Goal: Task Accomplishment & Management: Manage account settings

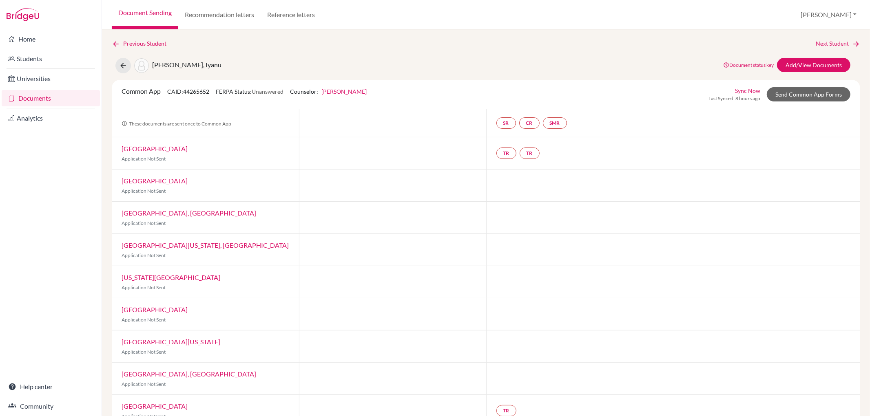
click at [132, 10] on link "Document Sending" at bounding box center [145, 14] width 66 height 29
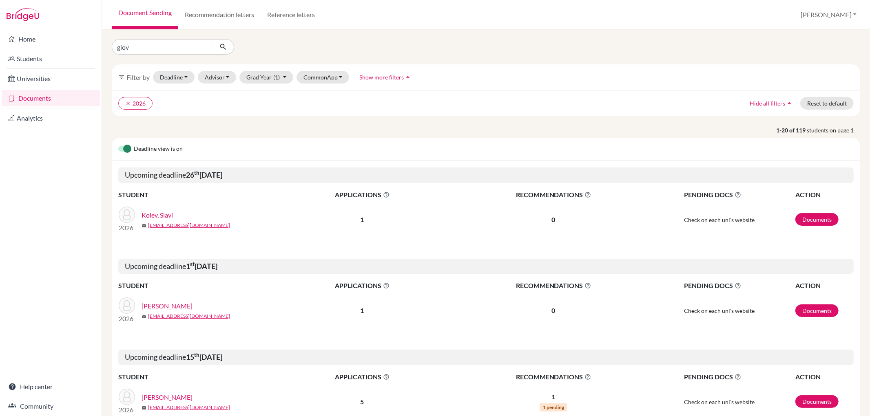
type input "giovanni"
click at [219, 46] on icon "submit" at bounding box center [223, 47] width 8 height 8
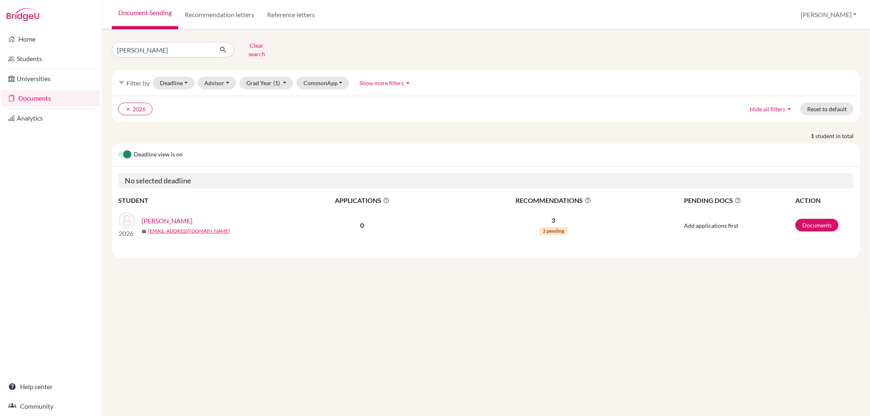
click at [176, 216] on link "[PERSON_NAME]" at bounding box center [166, 221] width 51 height 10
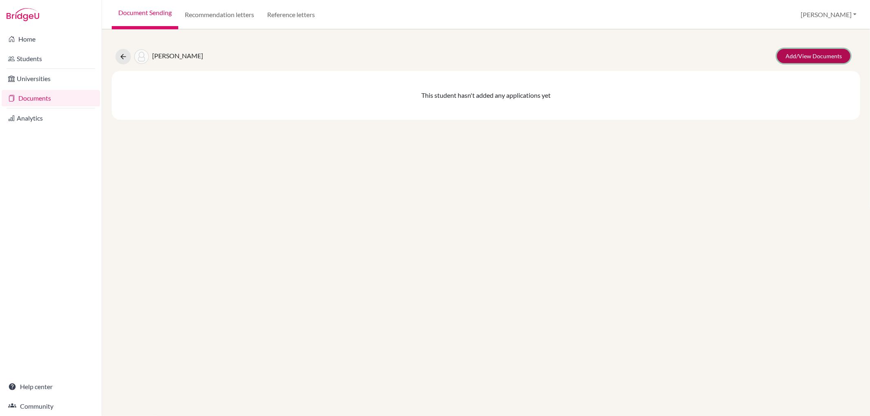
click at [802, 55] on link "Add/View Documents" at bounding box center [813, 56] width 73 height 14
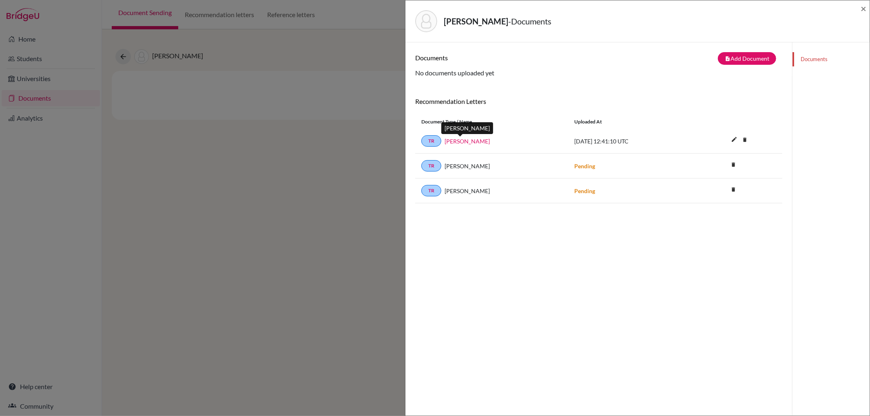
click at [462, 140] on link "Alma Hadzic" at bounding box center [466, 141] width 45 height 9
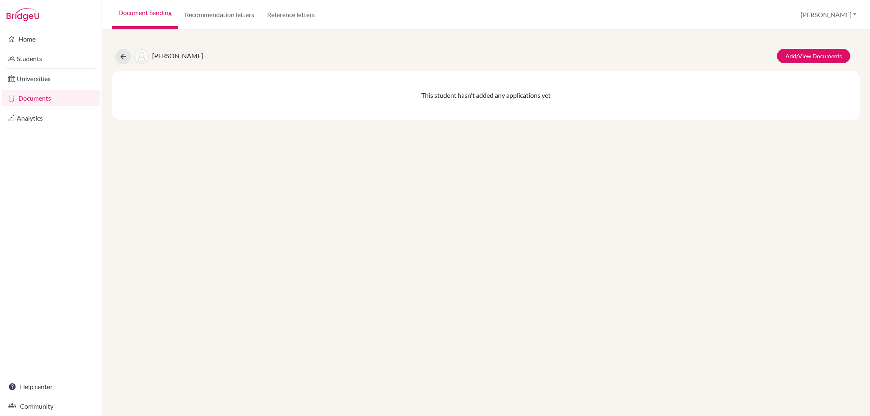
click at [156, 8] on link "Document Sending" at bounding box center [145, 14] width 66 height 29
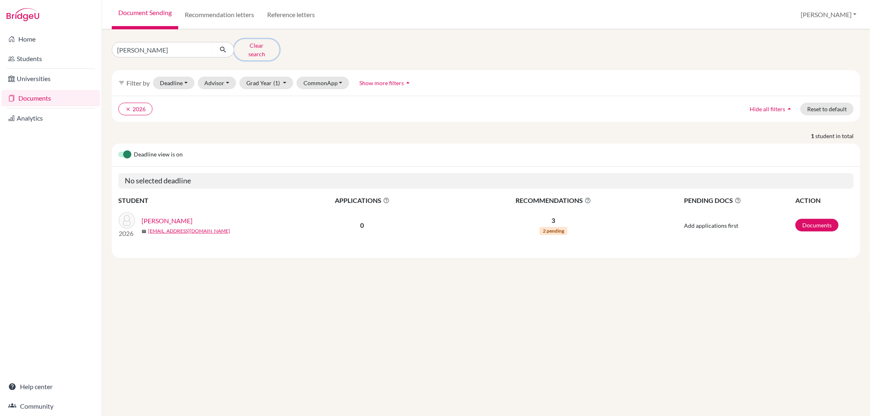
click at [246, 46] on button "Clear search" at bounding box center [256, 49] width 45 height 21
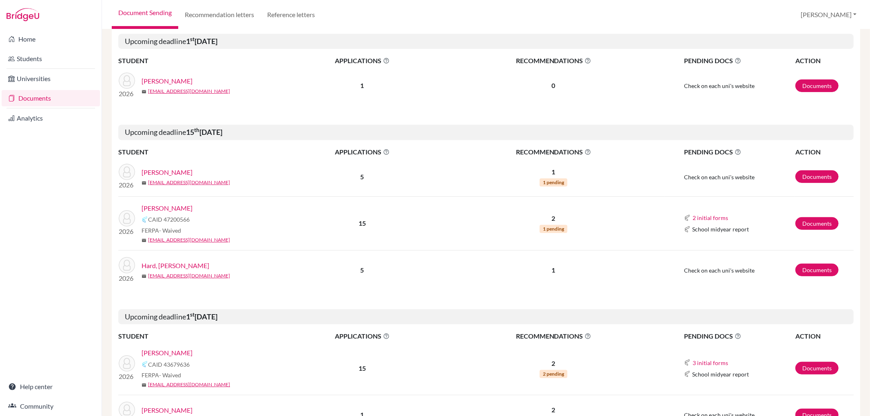
scroll to position [226, 0]
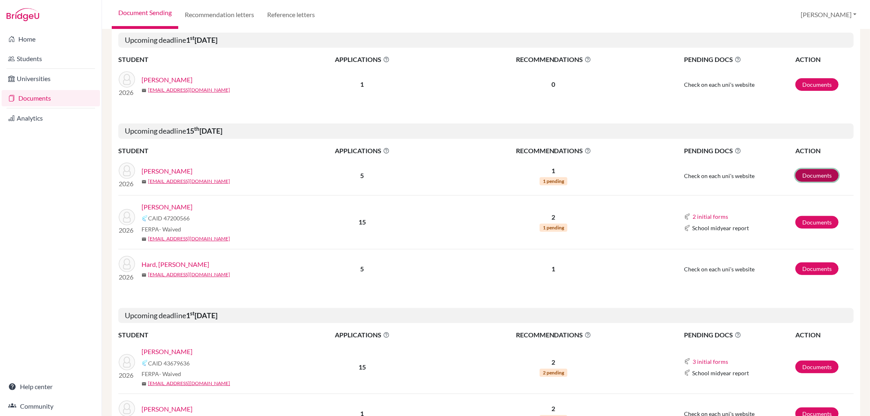
click at [801, 170] on link "Documents" at bounding box center [816, 175] width 43 height 13
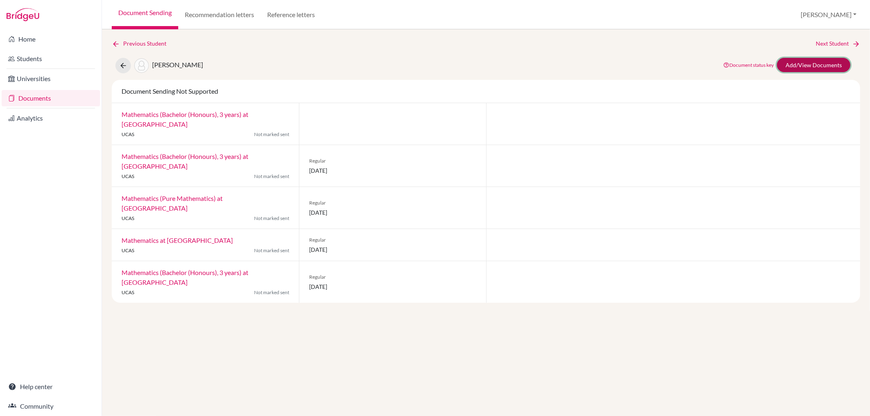
click at [809, 63] on link "Add/View Documents" at bounding box center [813, 65] width 73 height 14
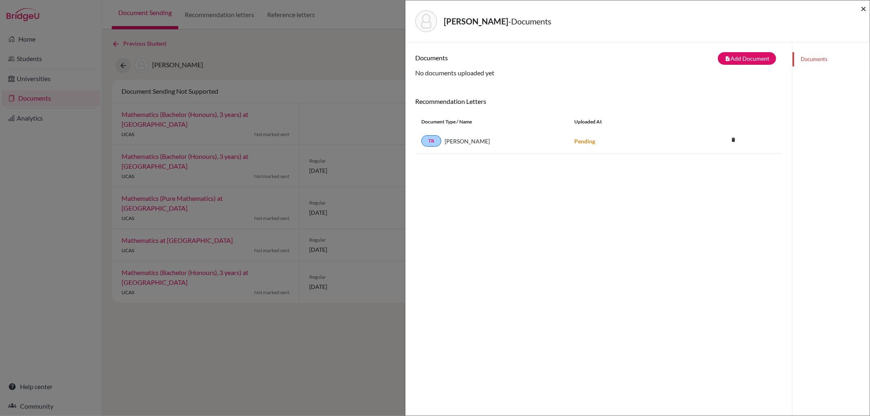
click at [861, 6] on span "×" at bounding box center [863, 8] width 6 height 12
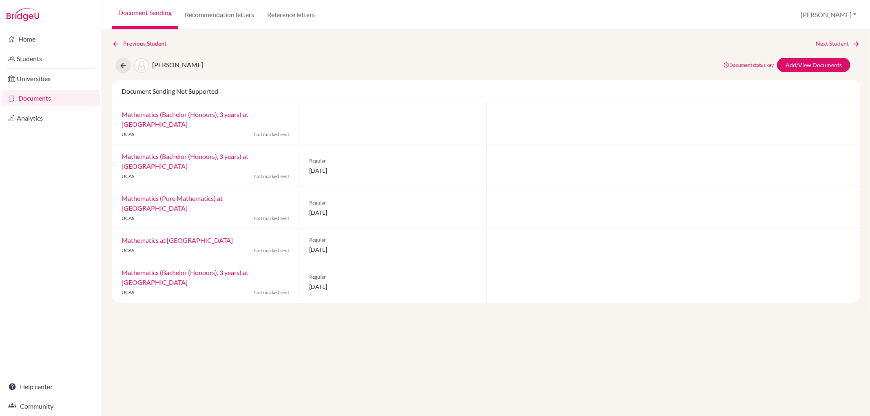
click at [143, 11] on link "Document Sending" at bounding box center [145, 14] width 66 height 29
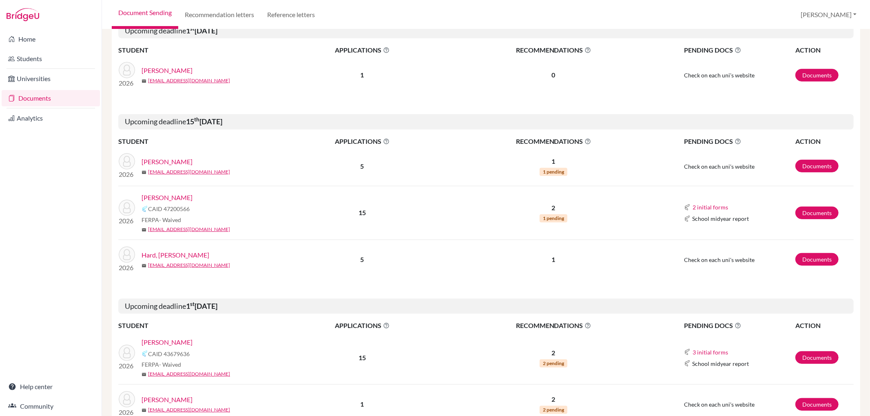
scroll to position [271, 0]
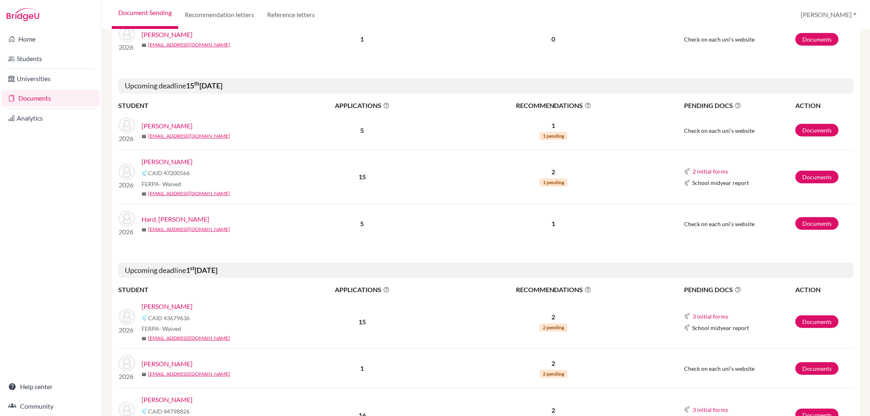
click at [156, 161] on link "[PERSON_NAME]" at bounding box center [166, 162] width 51 height 10
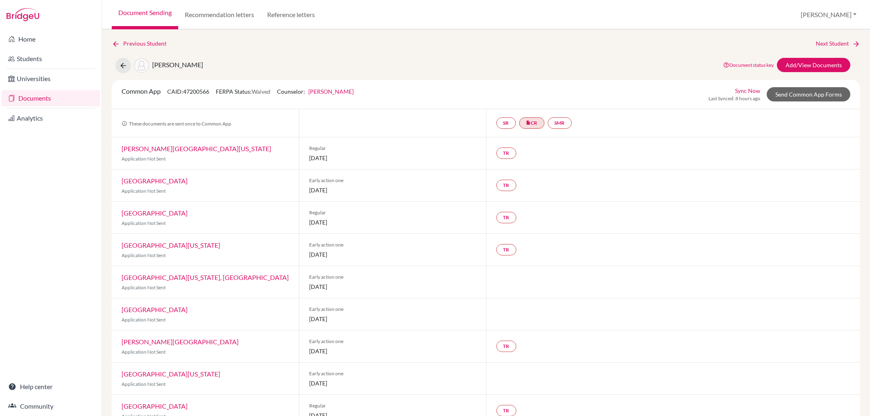
drag, startPoint x: 869, startPoint y: 6, endPoint x: 678, endPoint y: 154, distance: 241.5
click at [678, 154] on div "TR" at bounding box center [673, 153] width 374 height 32
click at [812, 98] on link "Send Common App Forms" at bounding box center [808, 94] width 84 height 14
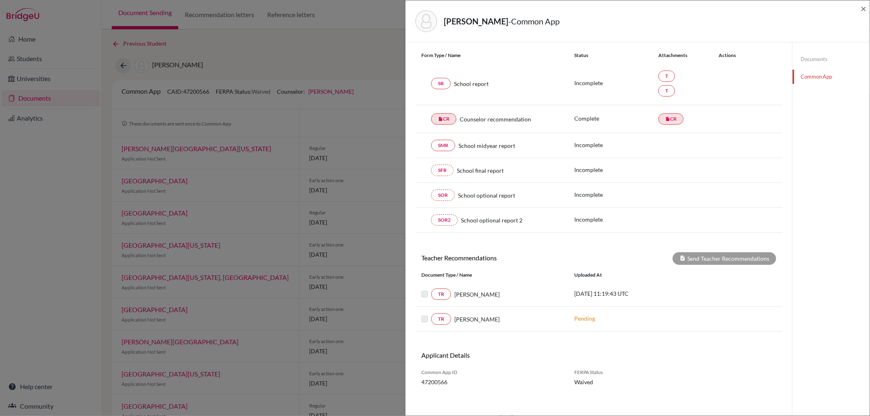
scroll to position [95, 0]
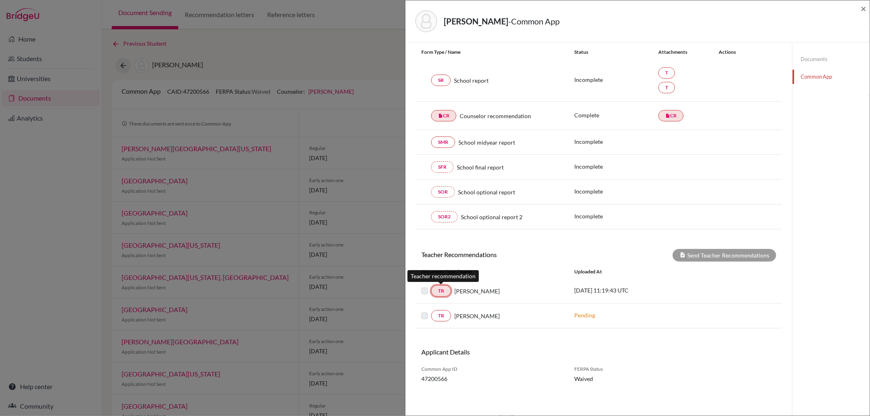
click at [446, 287] on link "TR" at bounding box center [441, 290] width 20 height 11
click at [431, 286] on label at bounding box center [431, 286] width 0 height 0
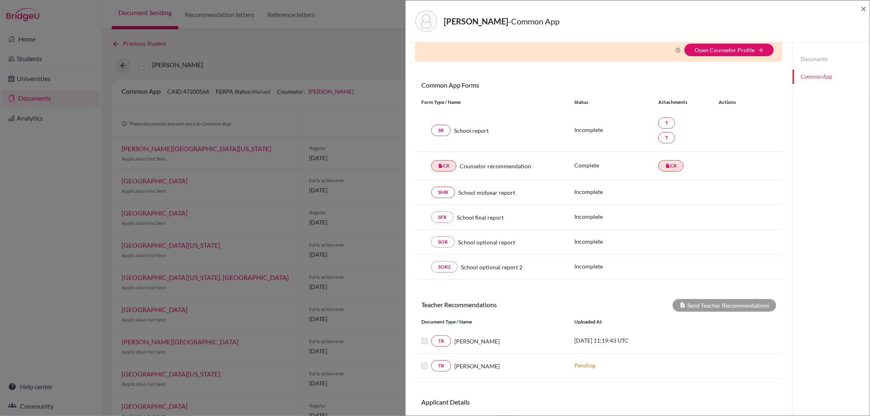
scroll to position [0, 0]
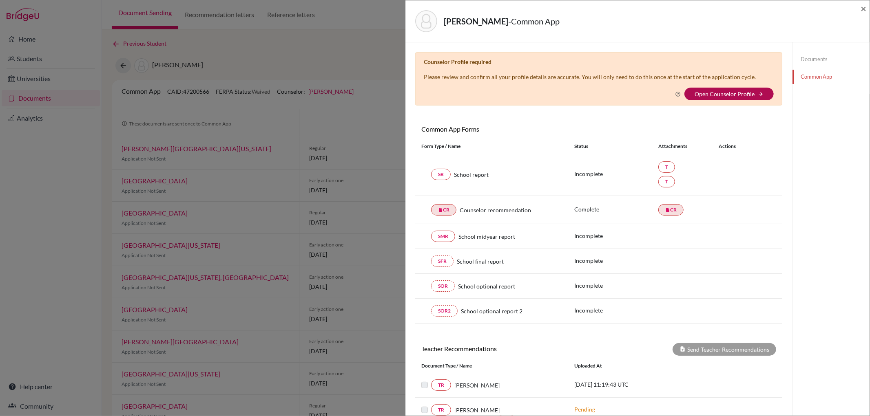
click at [733, 93] on link "Open Counselor Profile" at bounding box center [724, 93] width 60 height 7
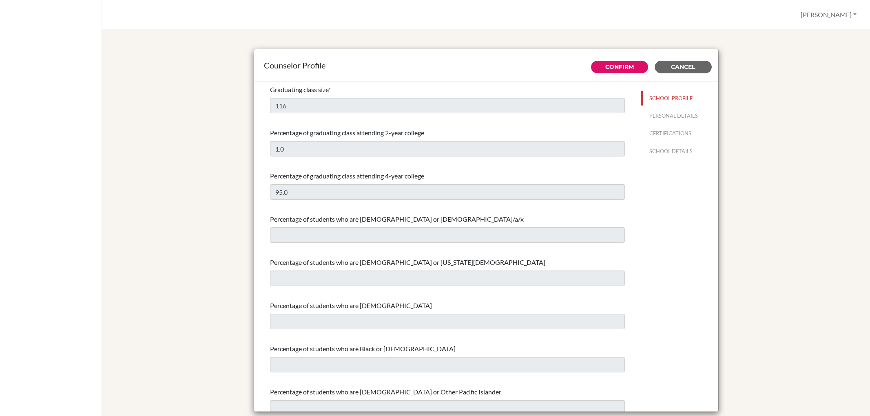
select select "0"
select select "350809"
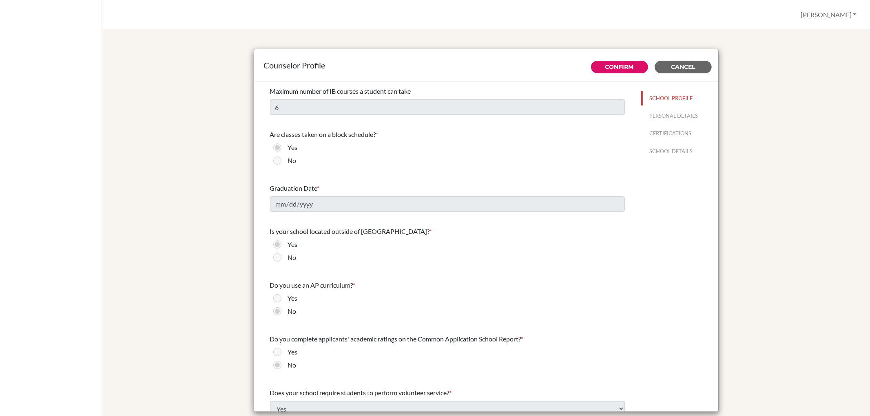
scroll to position [682, 0]
click at [621, 68] on link "Confirm" at bounding box center [619, 66] width 29 height 7
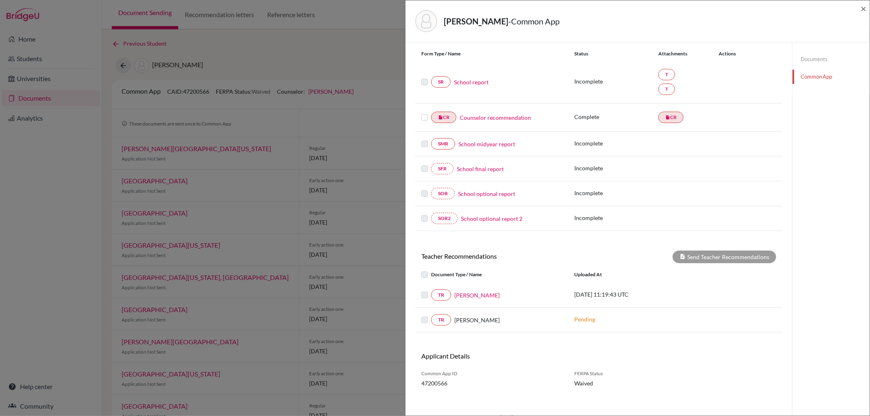
scroll to position [95, 0]
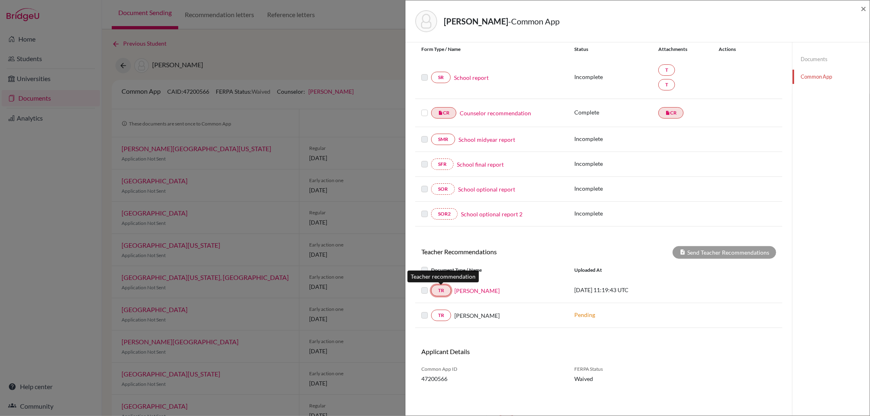
click at [446, 290] on link "TR" at bounding box center [441, 290] width 20 height 11
click at [468, 287] on link "Simon Brodie" at bounding box center [476, 291] width 45 height 9
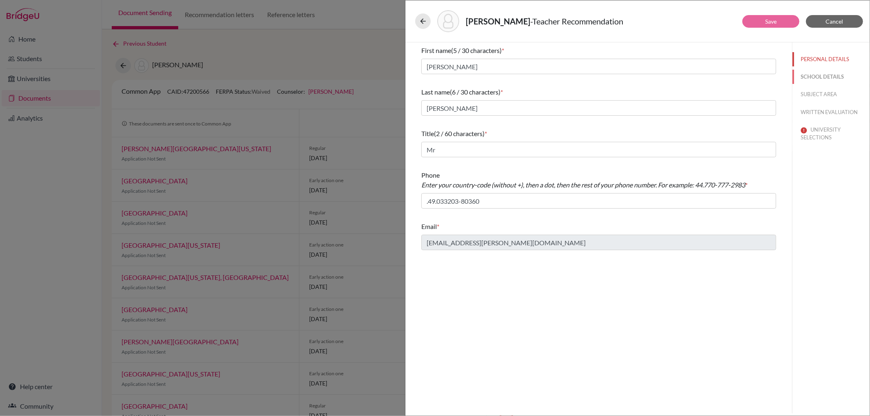
click at [820, 72] on button "SCHOOL DETAILS" at bounding box center [830, 77] width 77 height 14
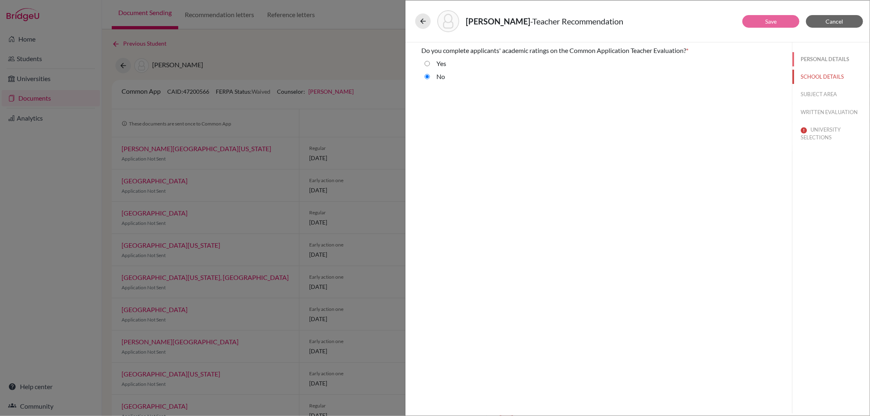
click at [822, 60] on button "PERSONAL DETAILS" at bounding box center [830, 59] width 77 height 14
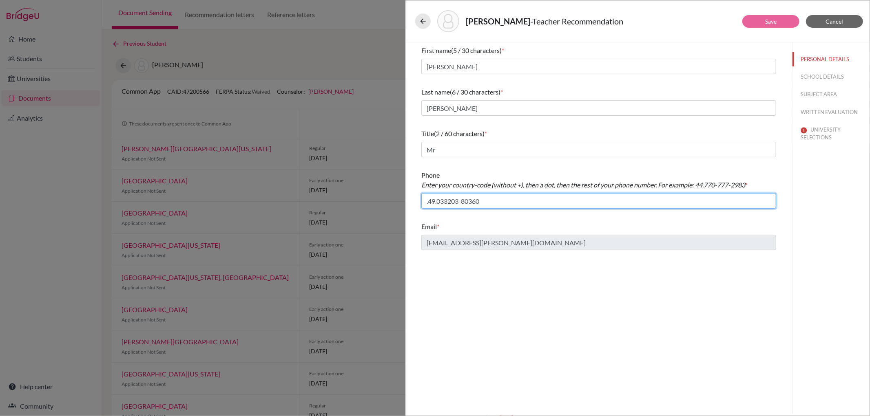
click at [462, 201] on input ".49.033203-80360" at bounding box center [598, 200] width 355 height 15
click at [484, 204] on input ".49.03320380360" at bounding box center [598, 200] width 355 height 15
click at [475, 202] on input ".49.03320380360" at bounding box center [598, 200] width 355 height 15
type input ".49.0332038036-0"
click at [825, 76] on button "SCHOOL DETAILS" at bounding box center [830, 77] width 77 height 14
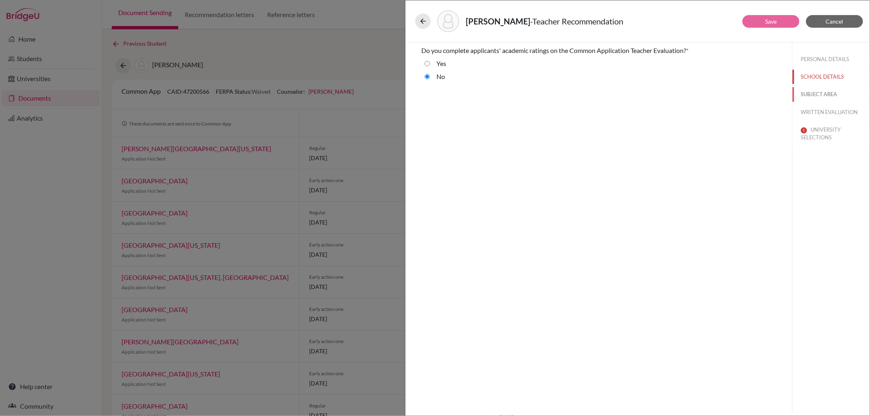
click at [826, 94] on button "SUBJECT AREA" at bounding box center [830, 94] width 77 height 14
select select "5"
click at [809, 109] on button "WRITTEN EVALUATION" at bounding box center [830, 112] width 77 height 14
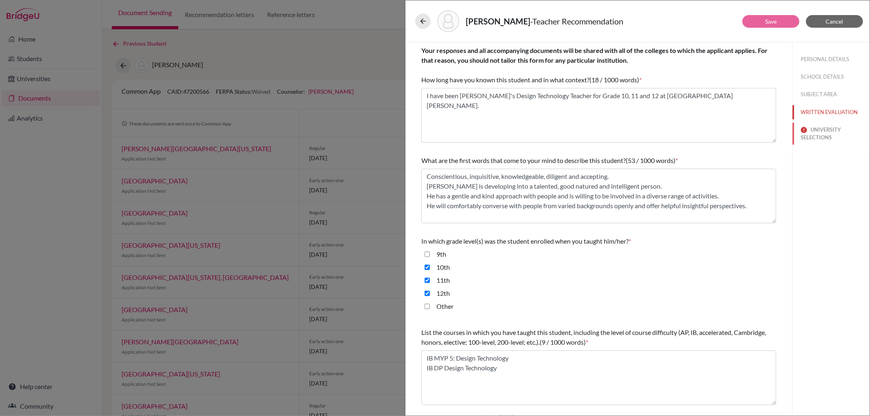
click at [816, 130] on button "UNIVERSITY SELECTIONS" at bounding box center [830, 134] width 77 height 22
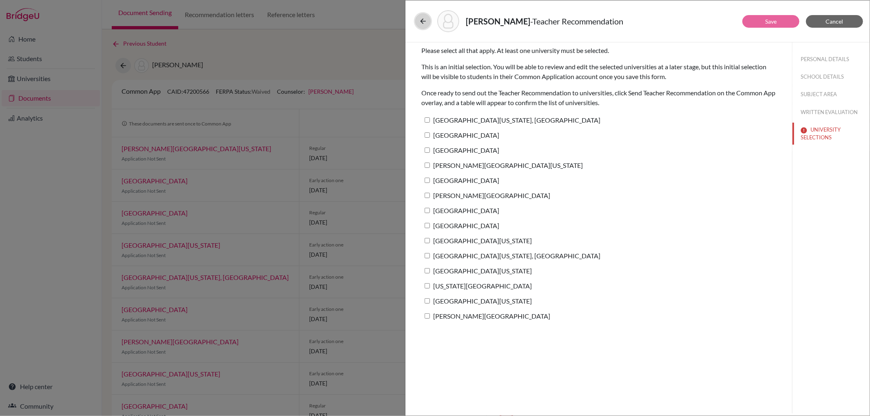
click at [425, 21] on icon at bounding box center [423, 21] width 8 height 8
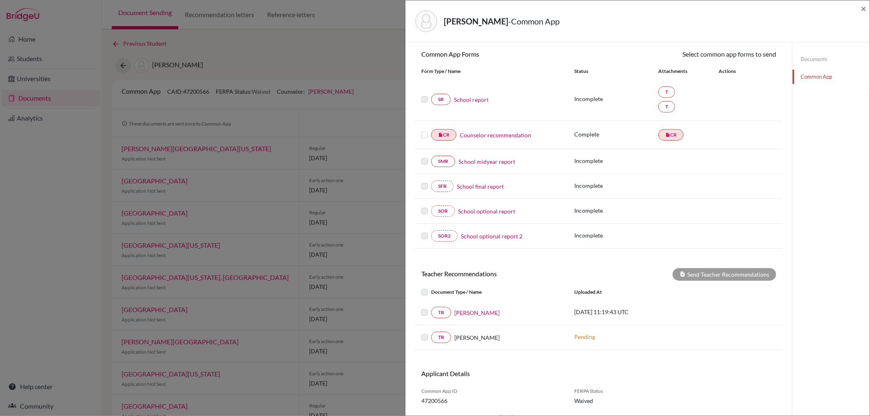
scroll to position [95, 0]
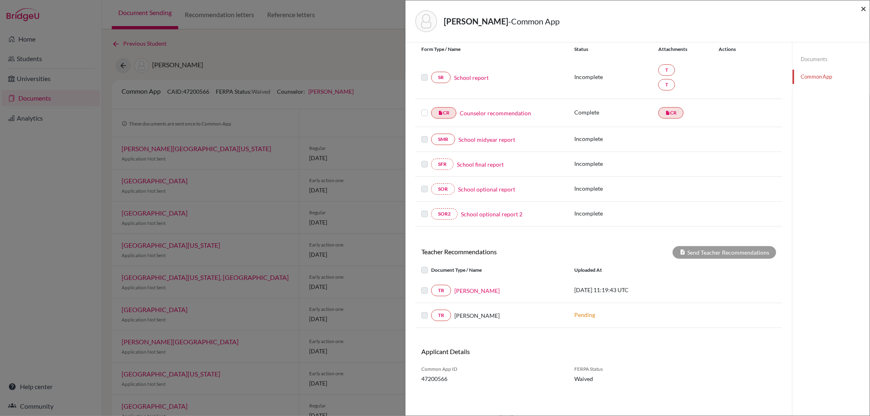
click at [862, 7] on span "×" at bounding box center [863, 8] width 6 height 12
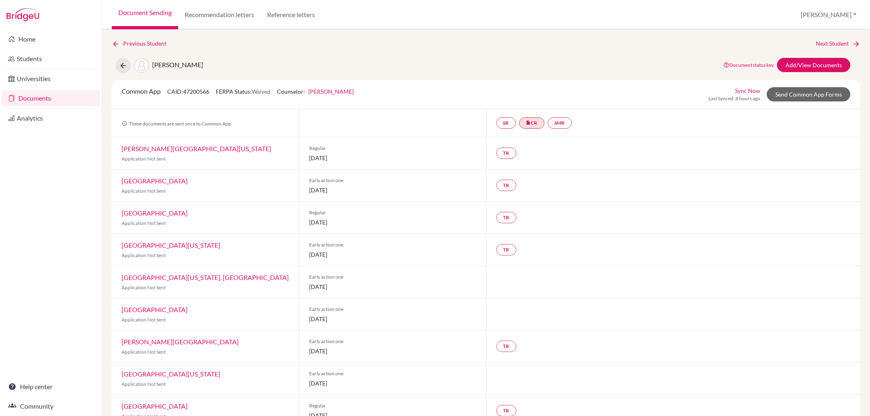
click at [128, 11] on link "Document Sending" at bounding box center [145, 14] width 66 height 29
click at [27, 99] on link "Documents" at bounding box center [51, 98] width 98 height 16
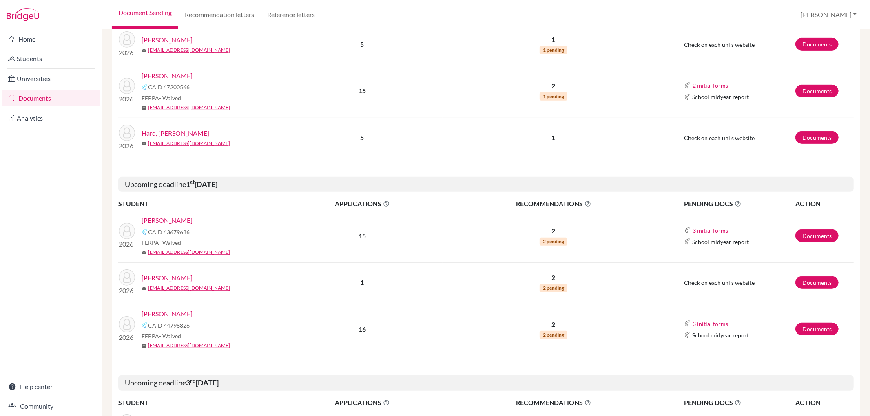
scroll to position [408, 0]
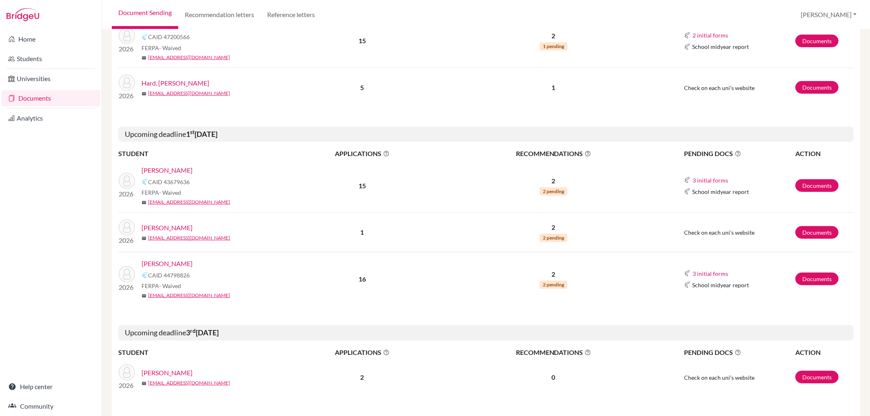
click at [192, 169] on link "[PERSON_NAME]" at bounding box center [166, 171] width 51 height 10
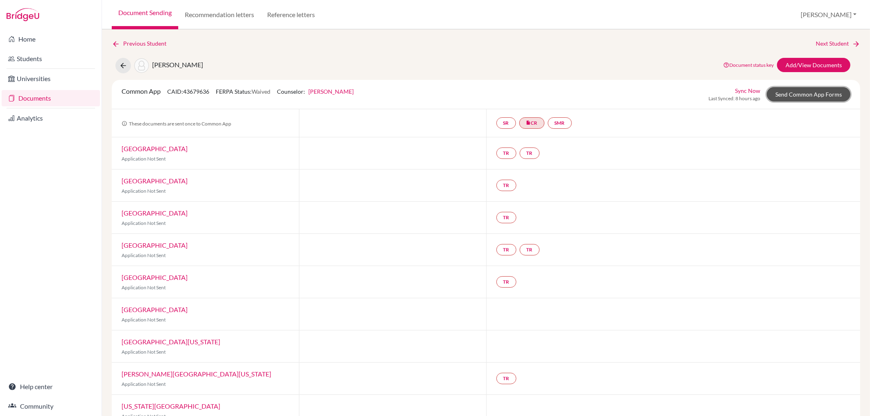
click at [816, 92] on link "Send Common App Forms" at bounding box center [808, 94] width 84 height 14
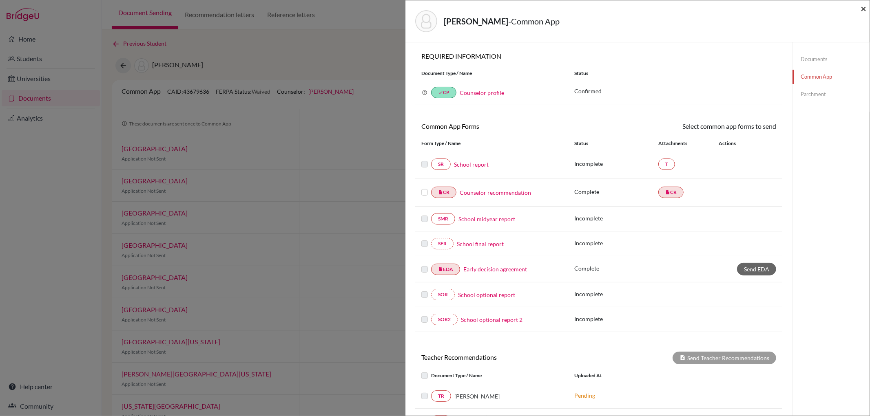
click at [863, 9] on span "×" at bounding box center [863, 8] width 6 height 12
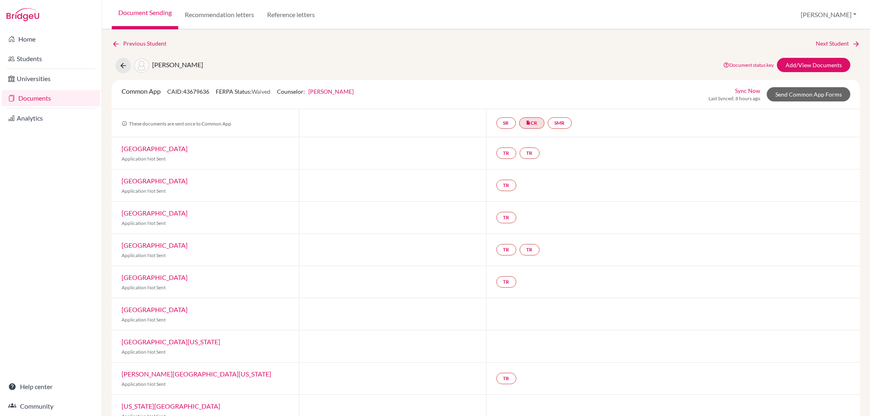
click at [151, 9] on link "Document Sending" at bounding box center [145, 14] width 66 height 29
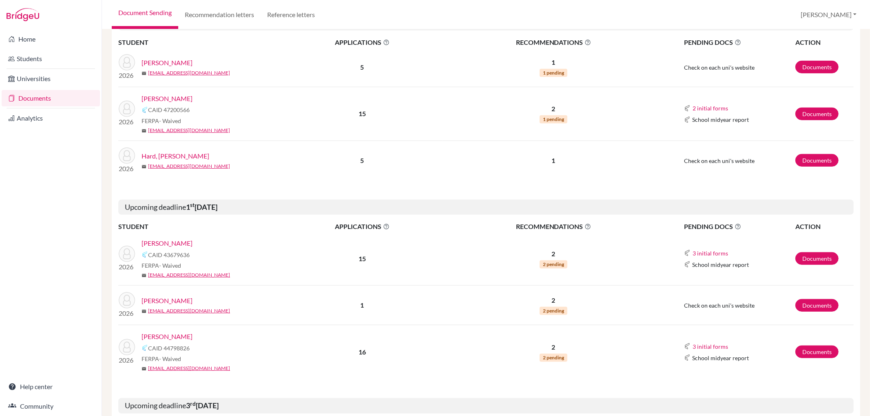
scroll to position [362, 0]
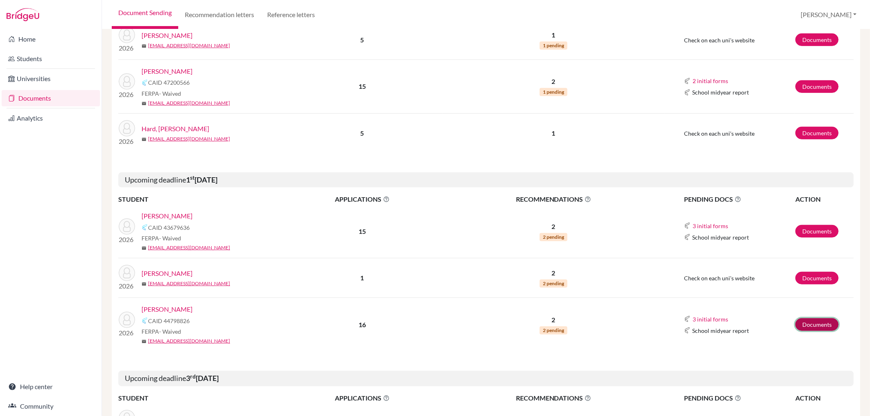
click at [797, 327] on link "Documents" at bounding box center [816, 324] width 43 height 13
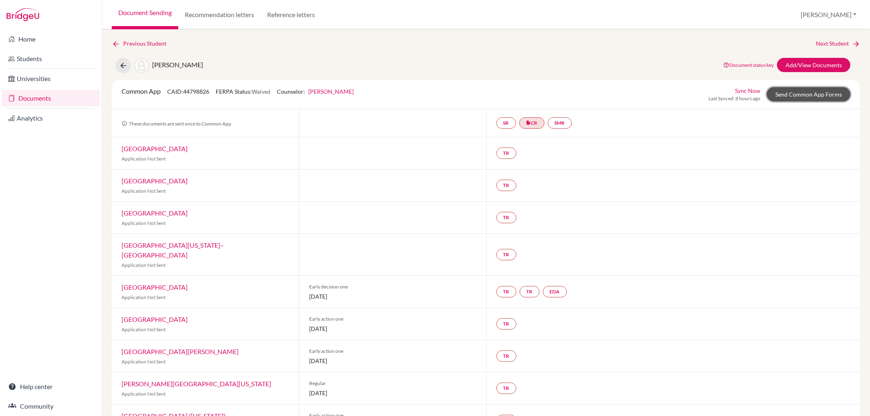
click at [799, 90] on link "Send Common App Forms" at bounding box center [808, 94] width 84 height 14
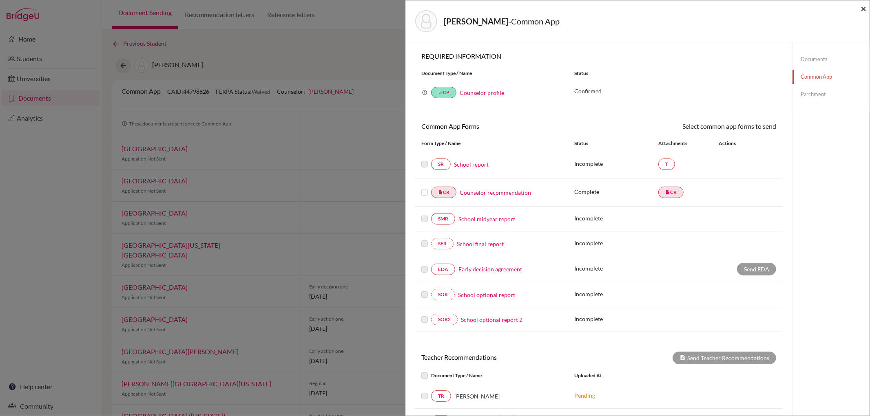
click at [861, 6] on span "×" at bounding box center [863, 8] width 6 height 12
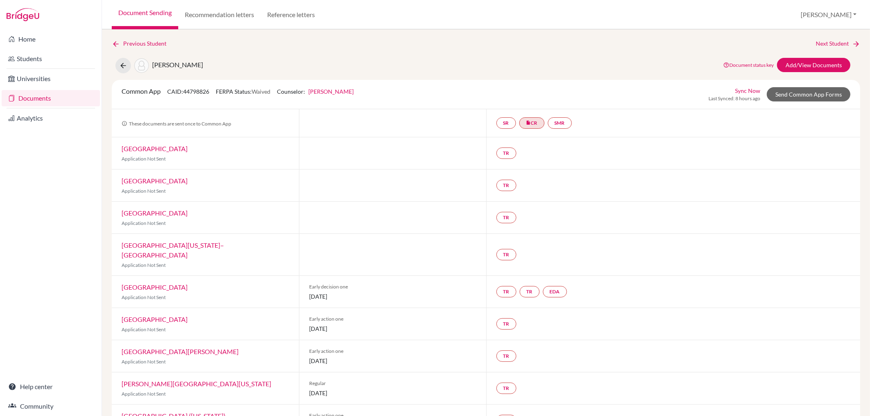
click at [123, 11] on link "Document Sending" at bounding box center [145, 14] width 66 height 29
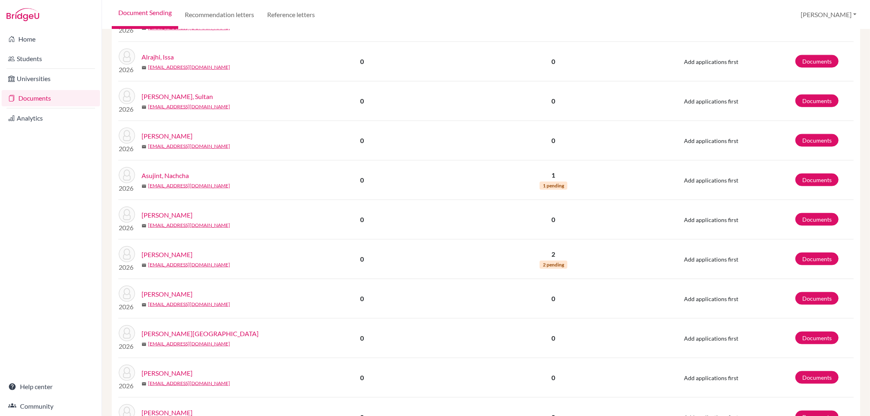
scroll to position [940, 0]
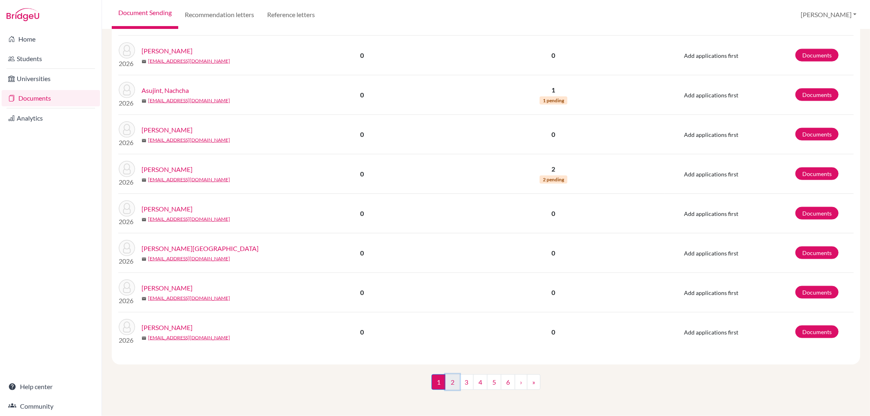
click at [445, 382] on link "2" at bounding box center [452, 382] width 14 height 15
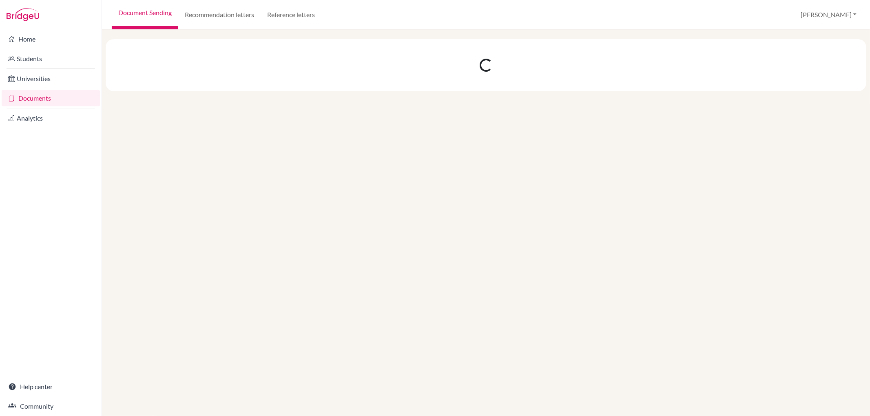
scroll to position [0, 0]
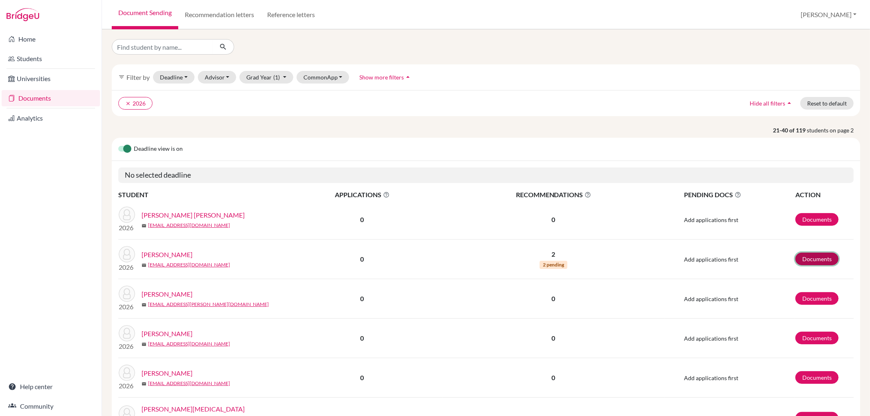
click at [805, 256] on link "Documents" at bounding box center [816, 259] width 43 height 13
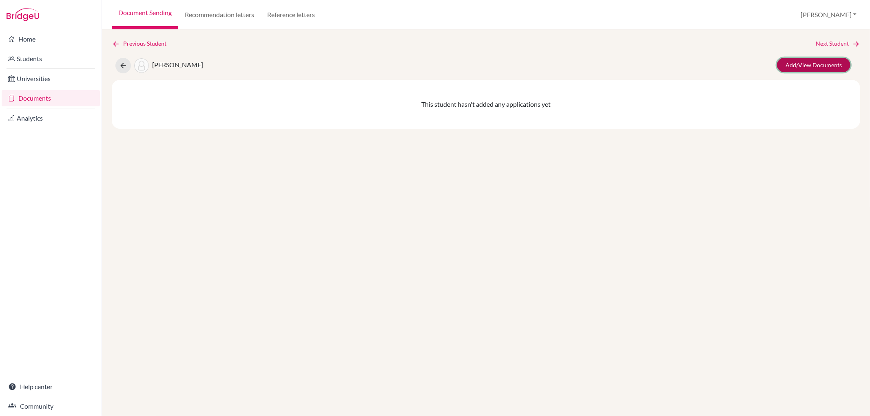
click at [806, 58] on link "Add/View Documents" at bounding box center [813, 65] width 73 height 14
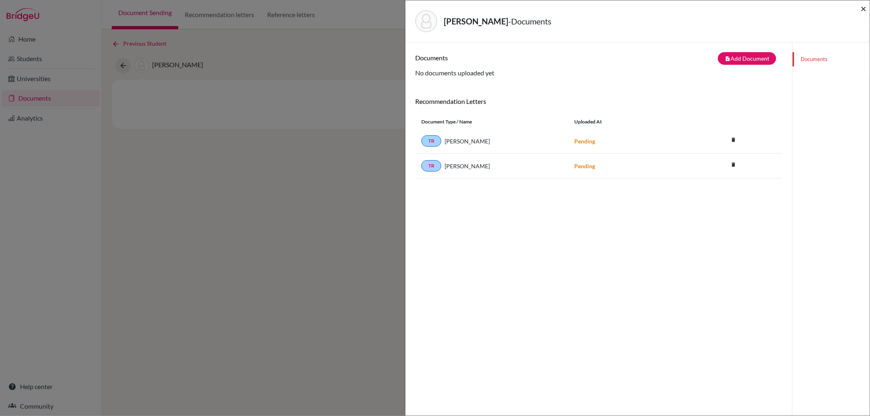
click at [861, 10] on span "×" at bounding box center [863, 8] width 6 height 12
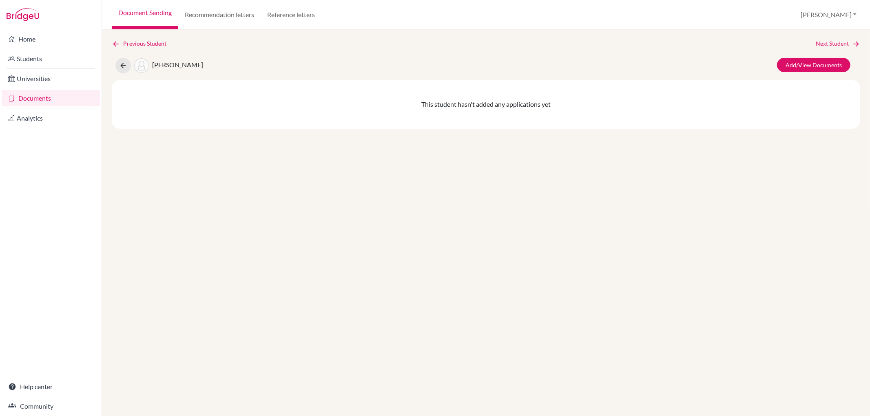
click at [156, 12] on link "Document Sending" at bounding box center [145, 14] width 66 height 29
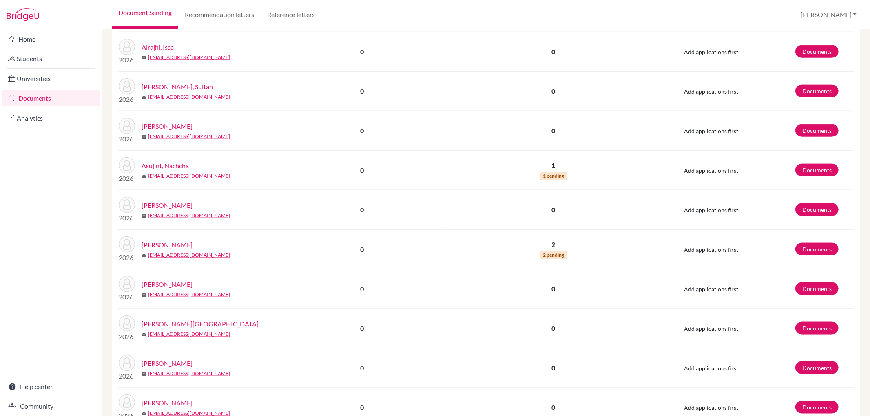
scroll to position [940, 0]
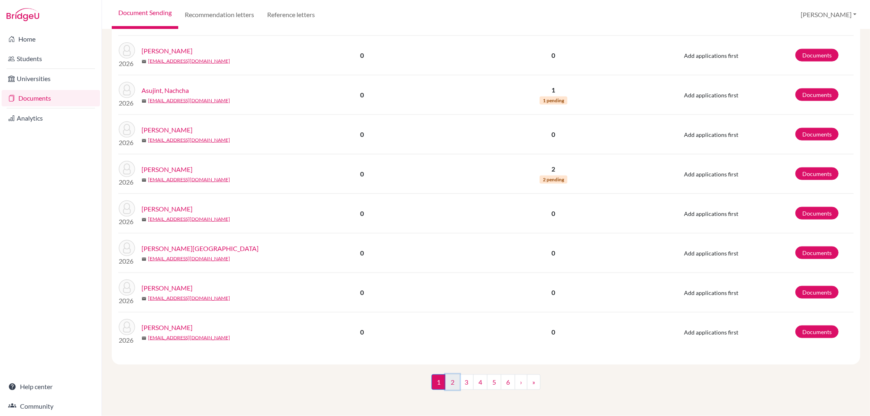
click at [446, 382] on link "2" at bounding box center [452, 382] width 14 height 15
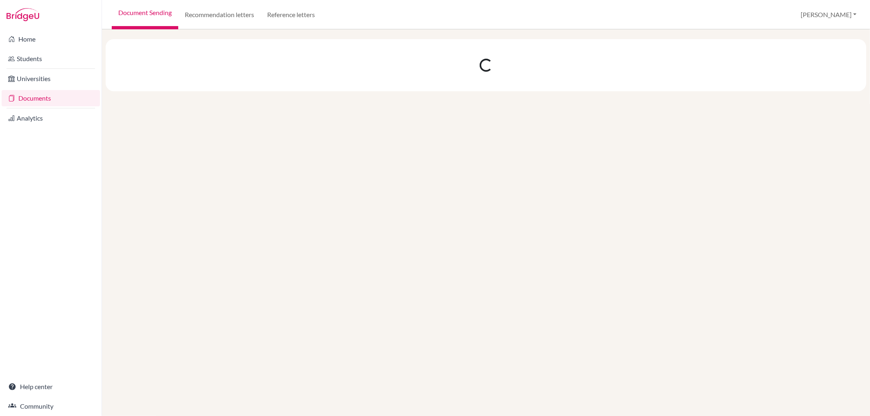
scroll to position [0, 0]
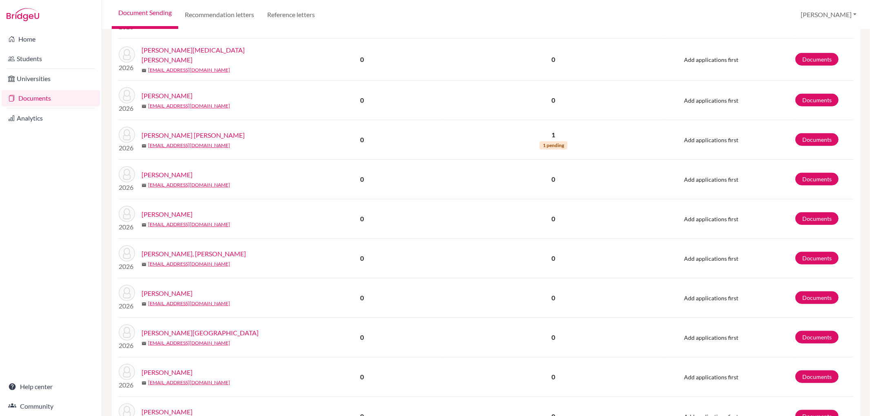
scroll to position [362, 0]
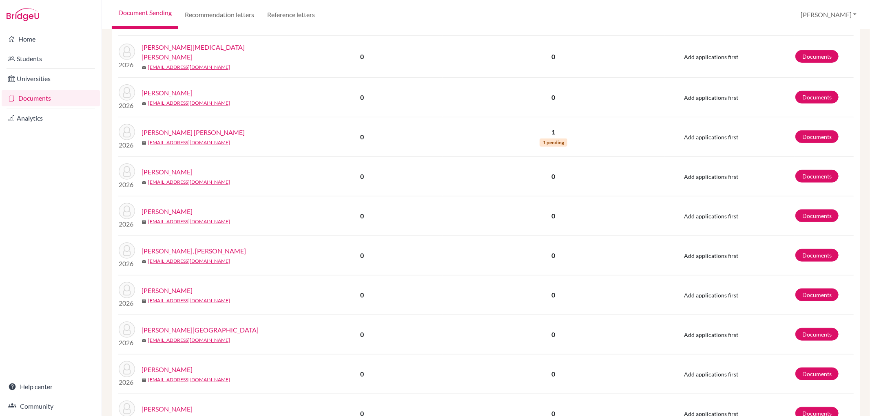
click at [164, 287] on link "[PERSON_NAME]" at bounding box center [166, 291] width 51 height 10
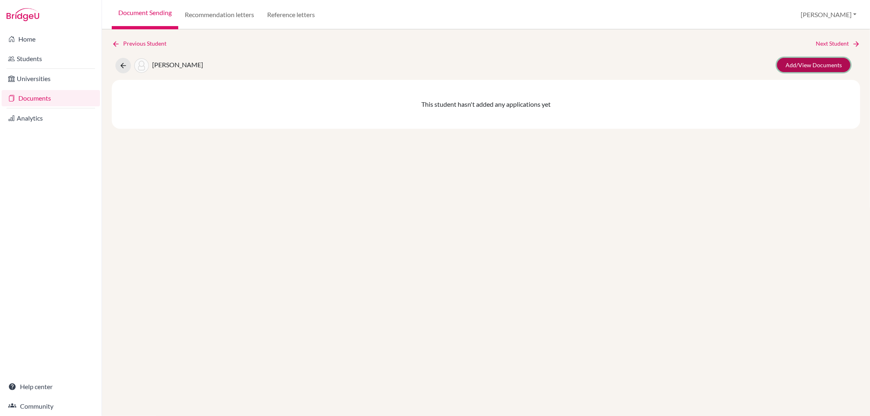
click at [791, 63] on link "Add/View Documents" at bounding box center [813, 65] width 73 height 14
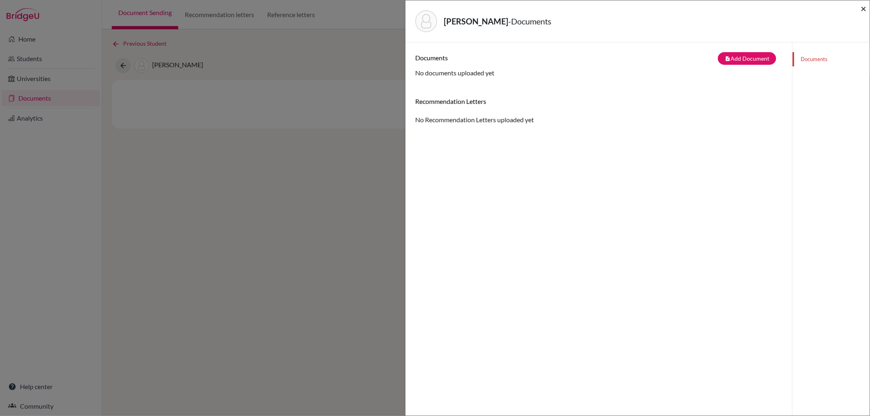
click at [863, 7] on span "×" at bounding box center [863, 8] width 6 height 12
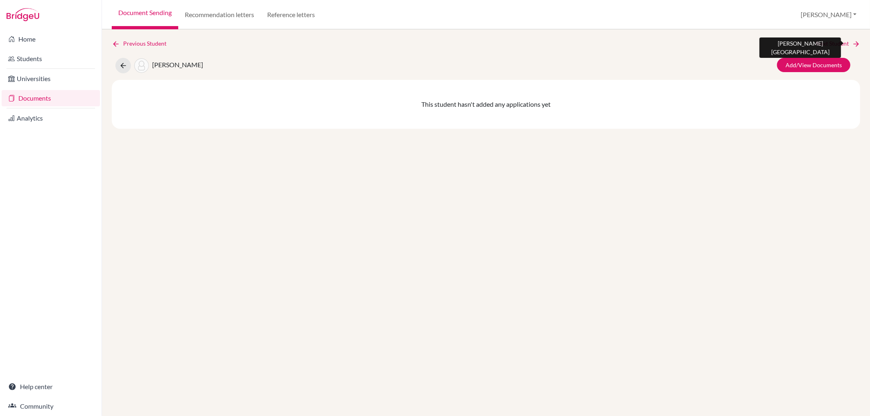
click at [821, 40] on link "Next Student" at bounding box center [837, 43] width 44 height 9
click at [66, 93] on link "Documents" at bounding box center [51, 98] width 98 height 16
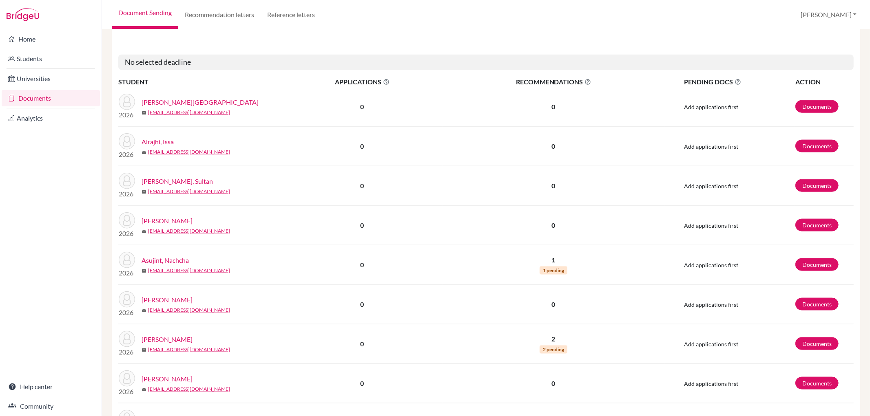
scroll to position [940, 0]
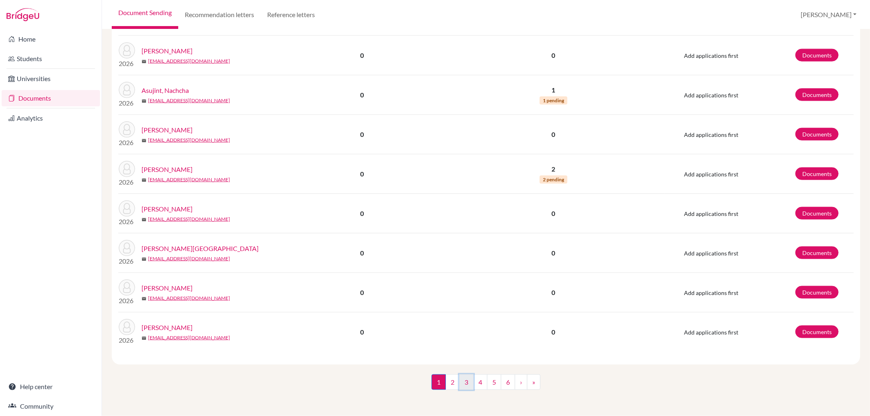
click at [461, 382] on link "3" at bounding box center [466, 382] width 14 height 15
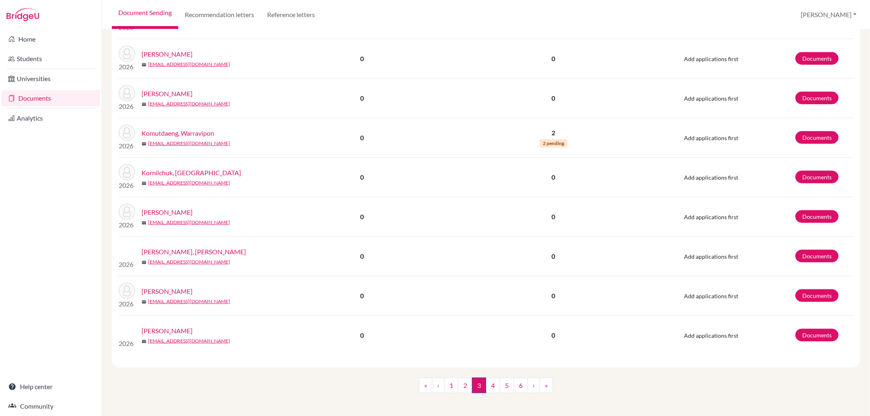
scroll to position [654, 0]
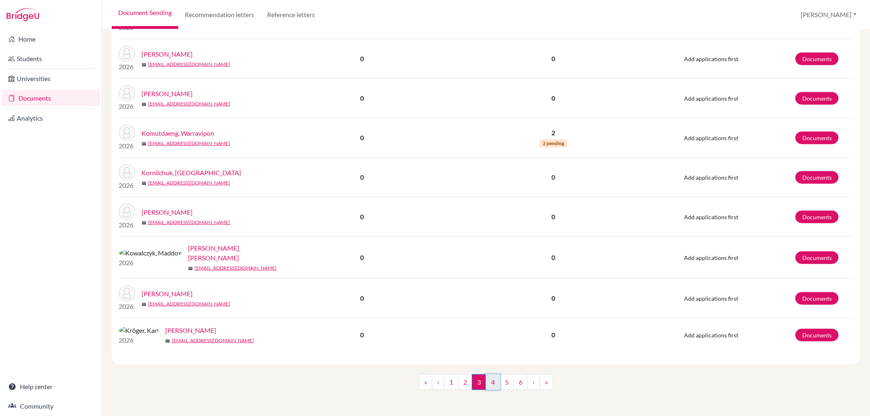
click at [488, 380] on link "4" at bounding box center [493, 382] width 14 height 15
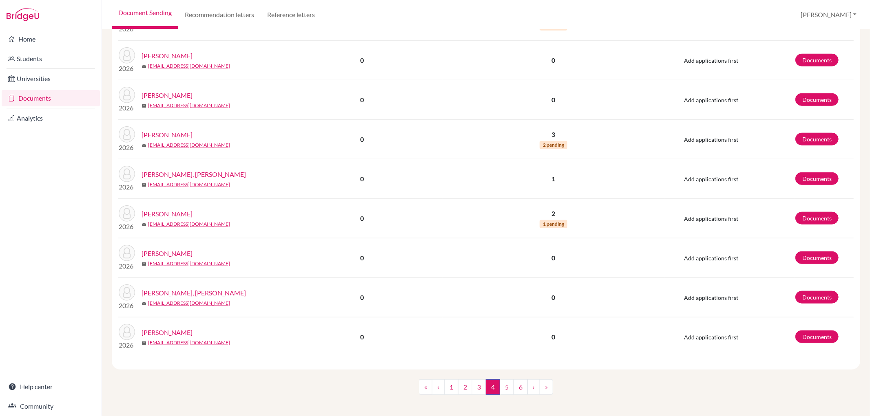
scroll to position [639, 0]
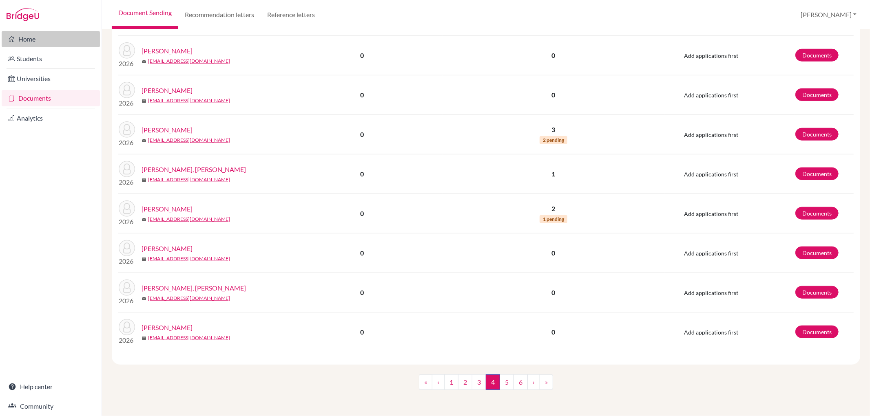
click at [31, 39] on link "Home" at bounding box center [51, 39] width 98 height 16
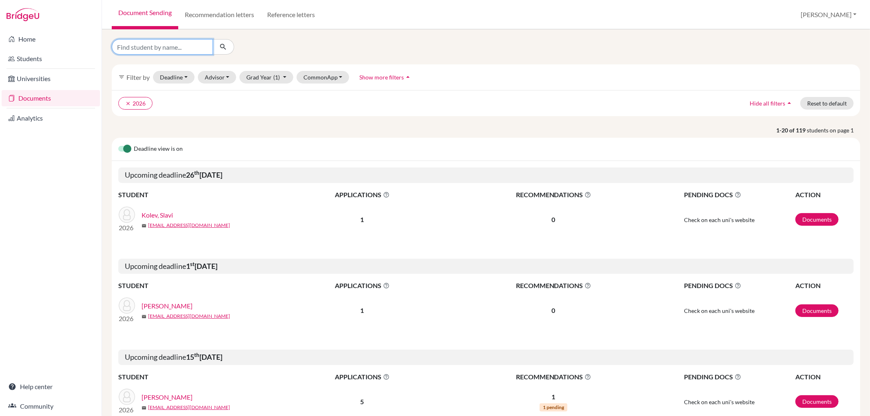
click at [190, 50] on input "Find student by name..." at bounding box center [162, 46] width 101 height 15
type input "anna"
click at [220, 49] on icon "submit" at bounding box center [223, 47] width 8 height 8
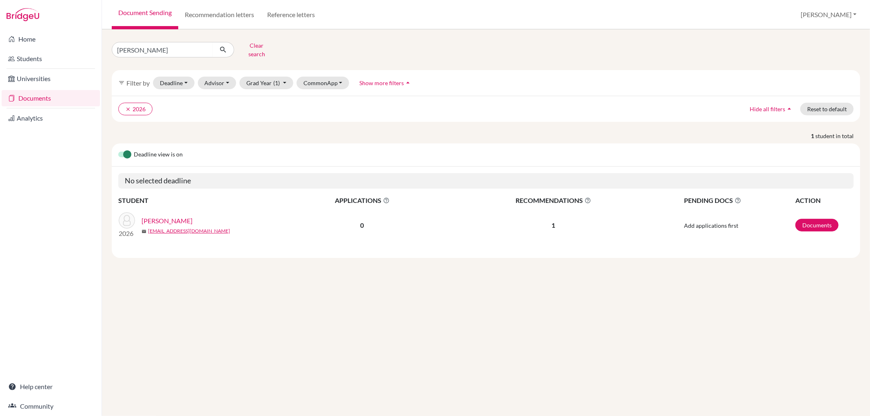
click at [150, 216] on link "[PERSON_NAME]" at bounding box center [166, 221] width 51 height 10
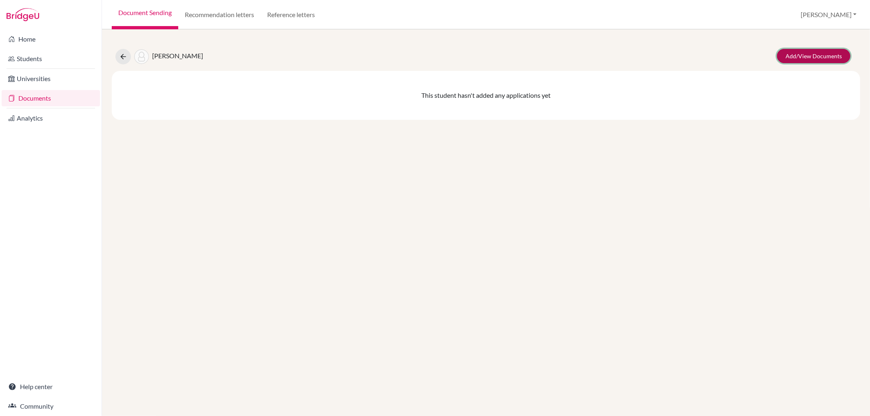
click at [814, 55] on link "Add/View Documents" at bounding box center [813, 56] width 73 height 14
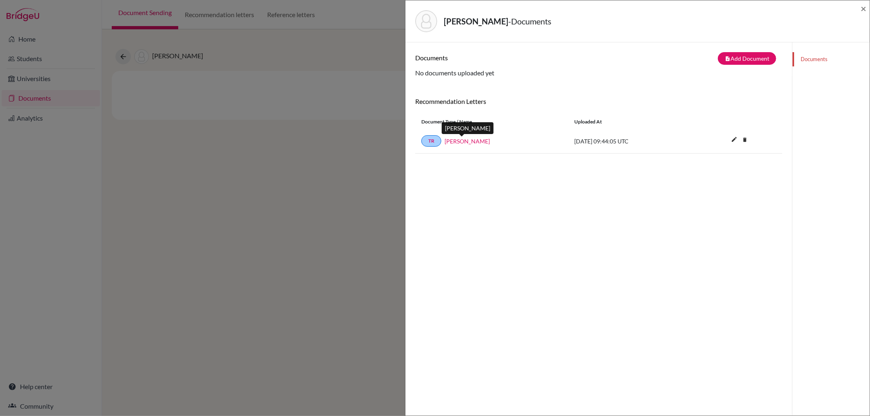
click at [472, 140] on link "[PERSON_NAME]" at bounding box center [466, 141] width 45 height 9
click at [865, 6] on span "×" at bounding box center [863, 8] width 6 height 12
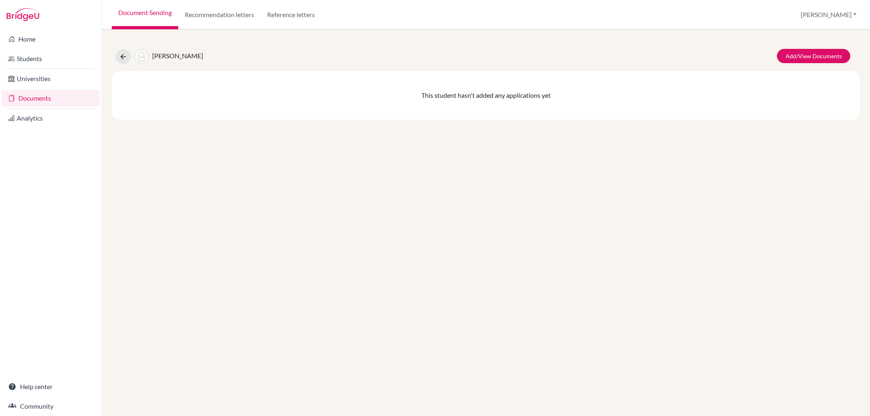
click at [128, 9] on link "Document Sending" at bounding box center [145, 14] width 66 height 29
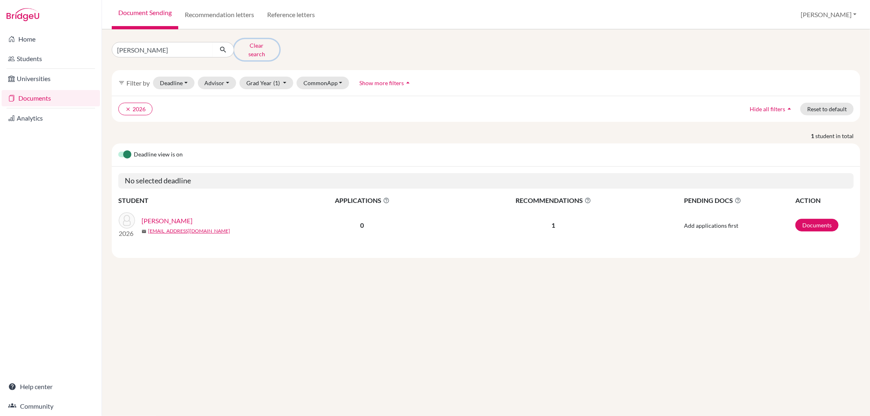
click at [254, 45] on button "Clear search" at bounding box center [256, 49] width 45 height 21
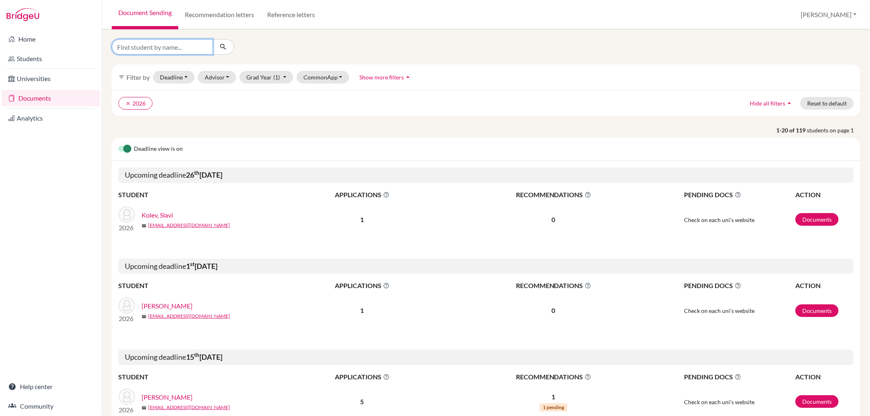
click at [160, 49] on input "Find student by name..." at bounding box center [162, 46] width 101 height 15
type input "samaveer"
click at [221, 44] on icon "submit" at bounding box center [223, 47] width 8 height 8
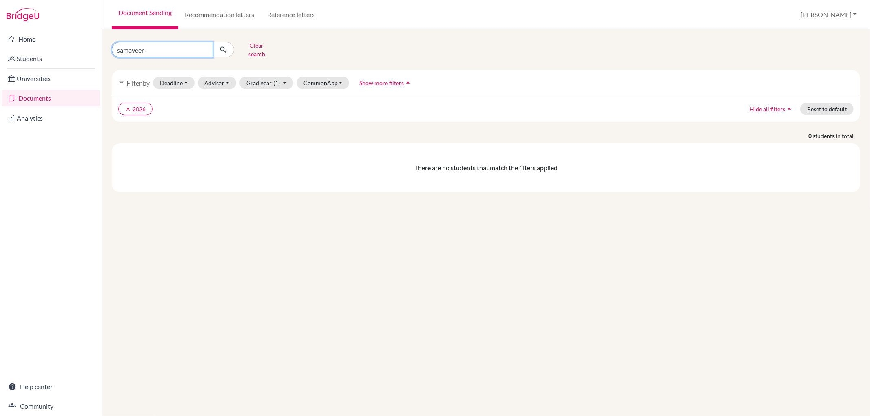
click at [157, 47] on input "samaveer" at bounding box center [162, 49] width 101 height 15
type input "samveer"
click at [225, 46] on icon "submit" at bounding box center [223, 50] width 8 height 8
click at [202, 46] on input "samveer" at bounding box center [162, 49] width 101 height 15
type input "sam"
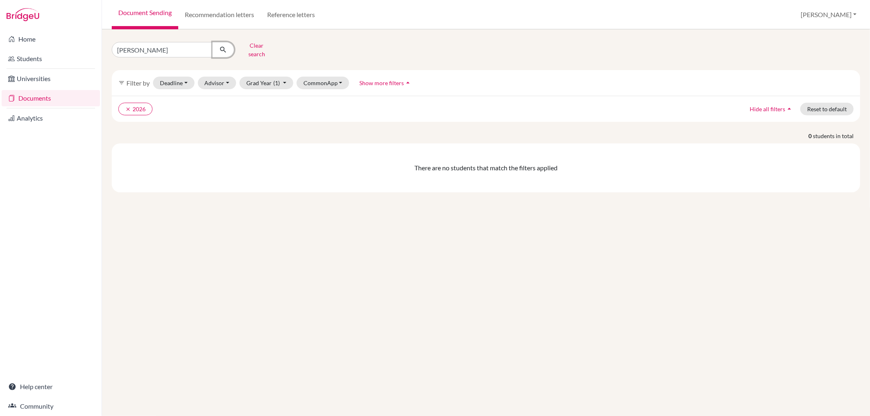
click at [220, 46] on icon "submit" at bounding box center [223, 50] width 8 height 8
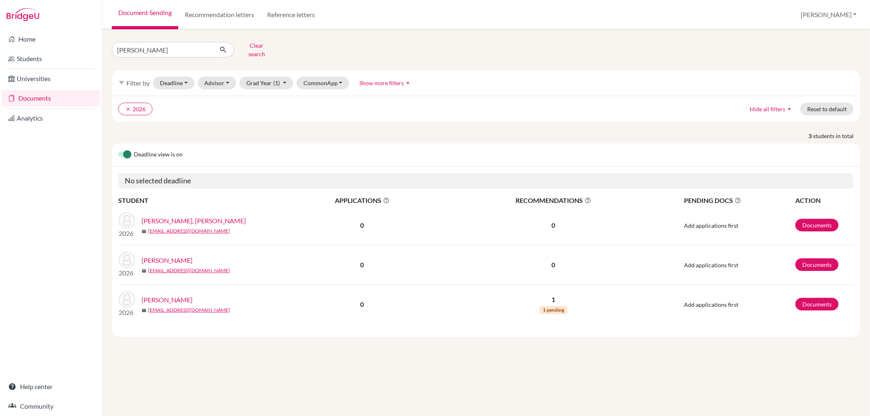
click at [165, 296] on link "[PERSON_NAME]" at bounding box center [166, 300] width 51 height 10
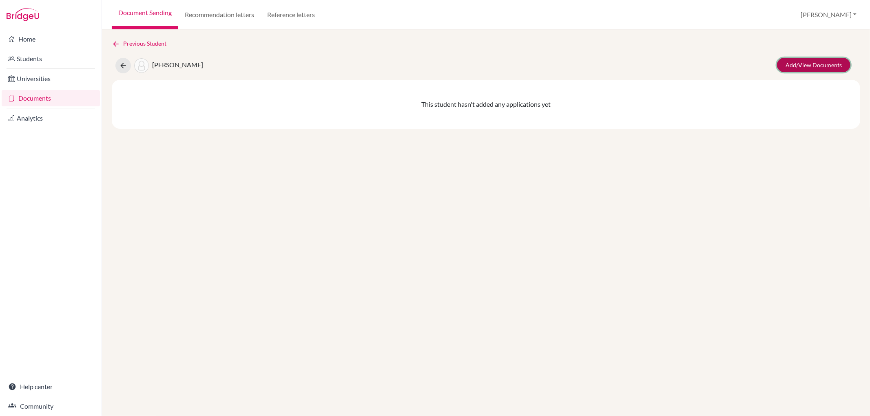
click at [818, 64] on link "Add/View Documents" at bounding box center [813, 65] width 73 height 14
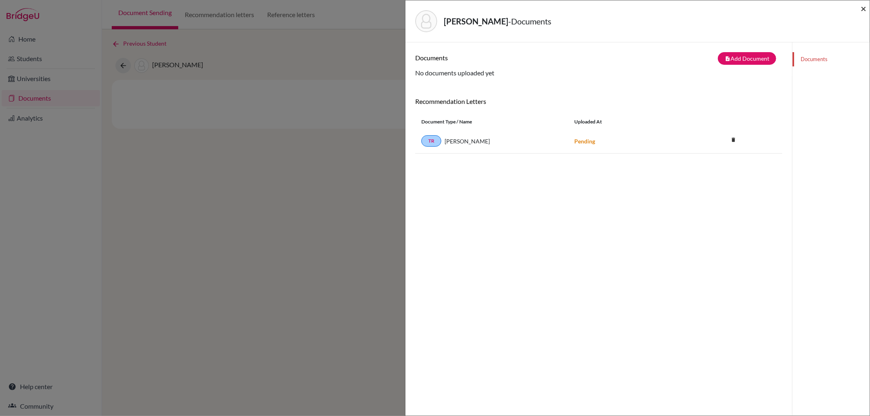
click at [861, 8] on span "×" at bounding box center [863, 8] width 6 height 12
